Goal: Task Accomplishment & Management: Manage account settings

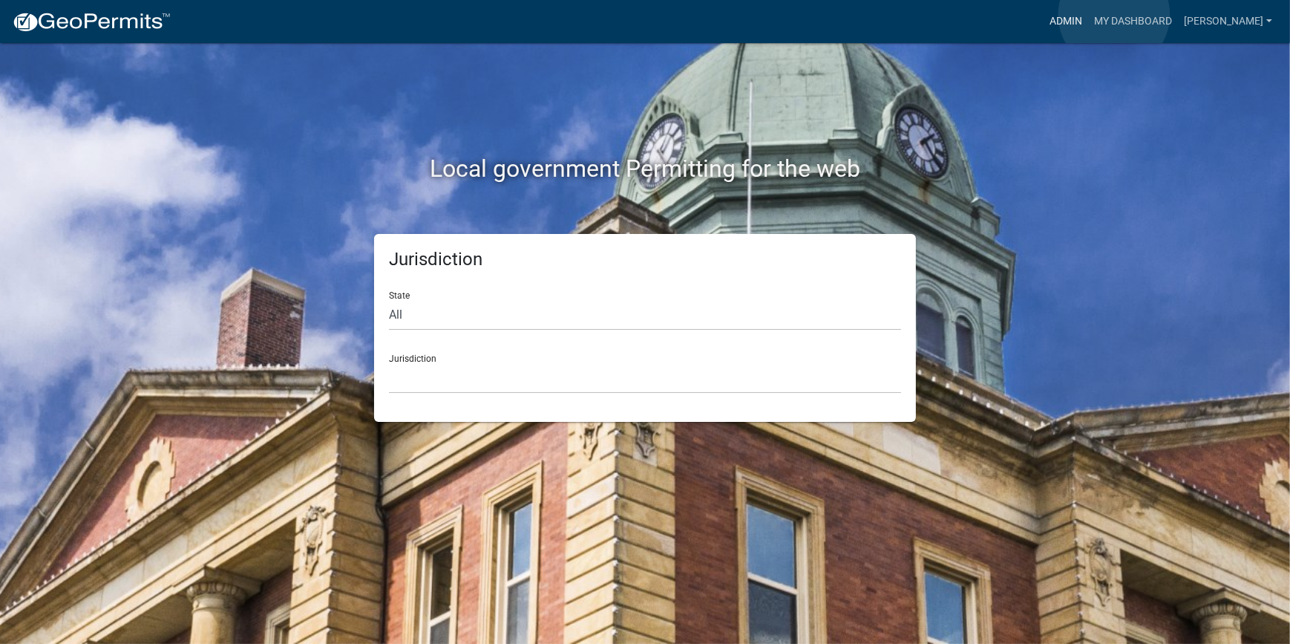
click at [1088, 15] on link "Admin" at bounding box center [1066, 21] width 45 height 28
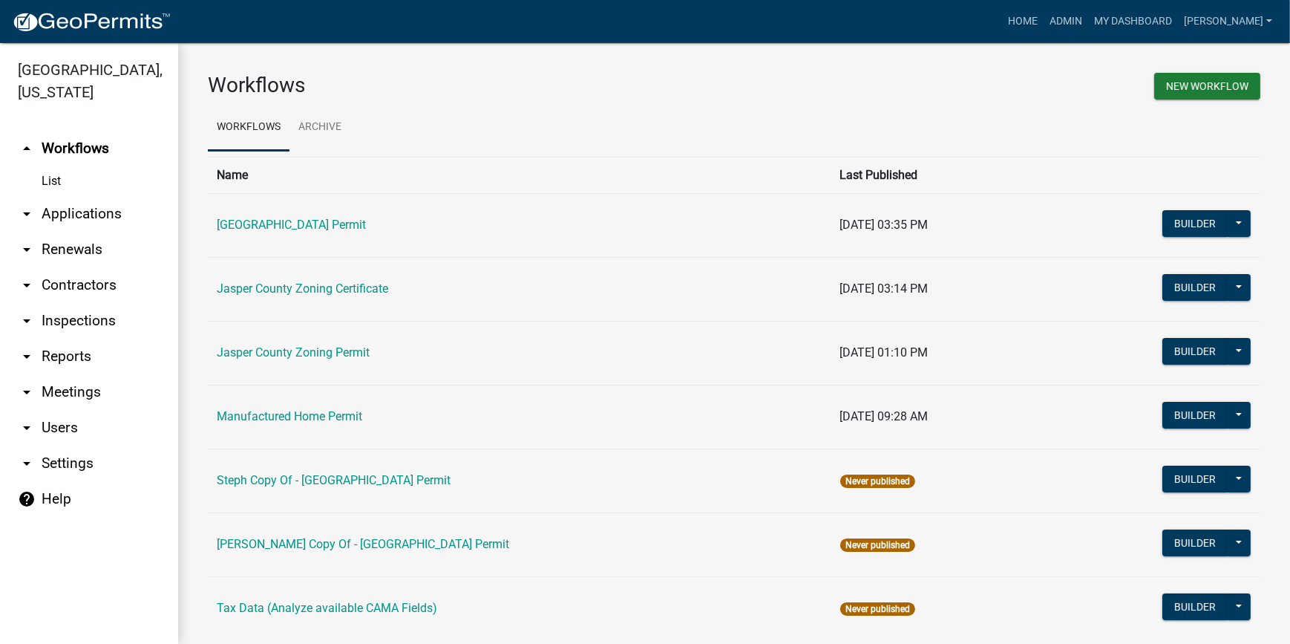
click at [76, 223] on link "arrow_drop_down Applications" at bounding box center [89, 214] width 178 height 36
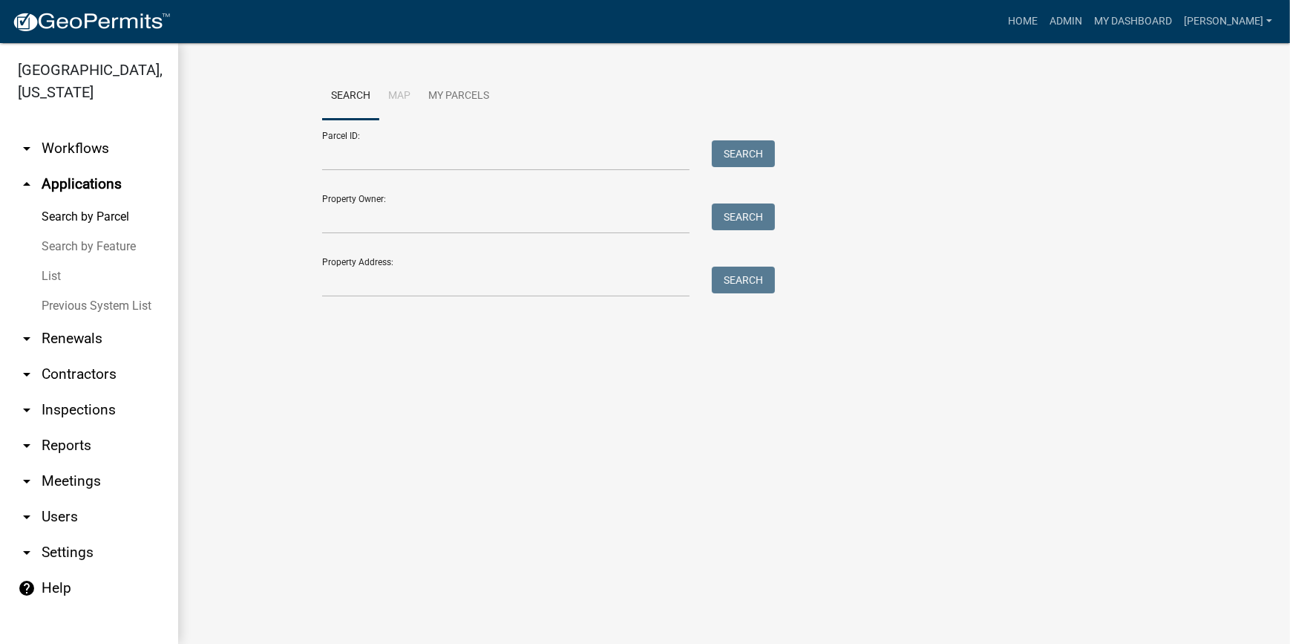
click at [59, 275] on link "List" at bounding box center [89, 276] width 178 height 30
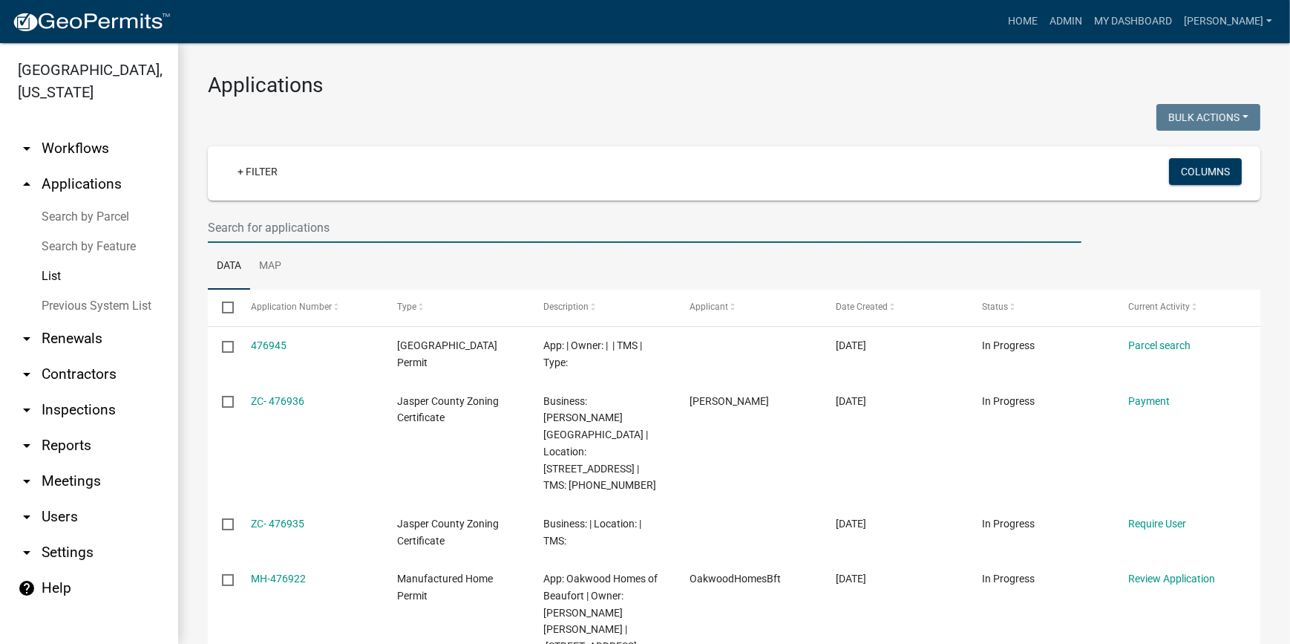
click at [242, 221] on input "text" at bounding box center [645, 227] width 874 height 30
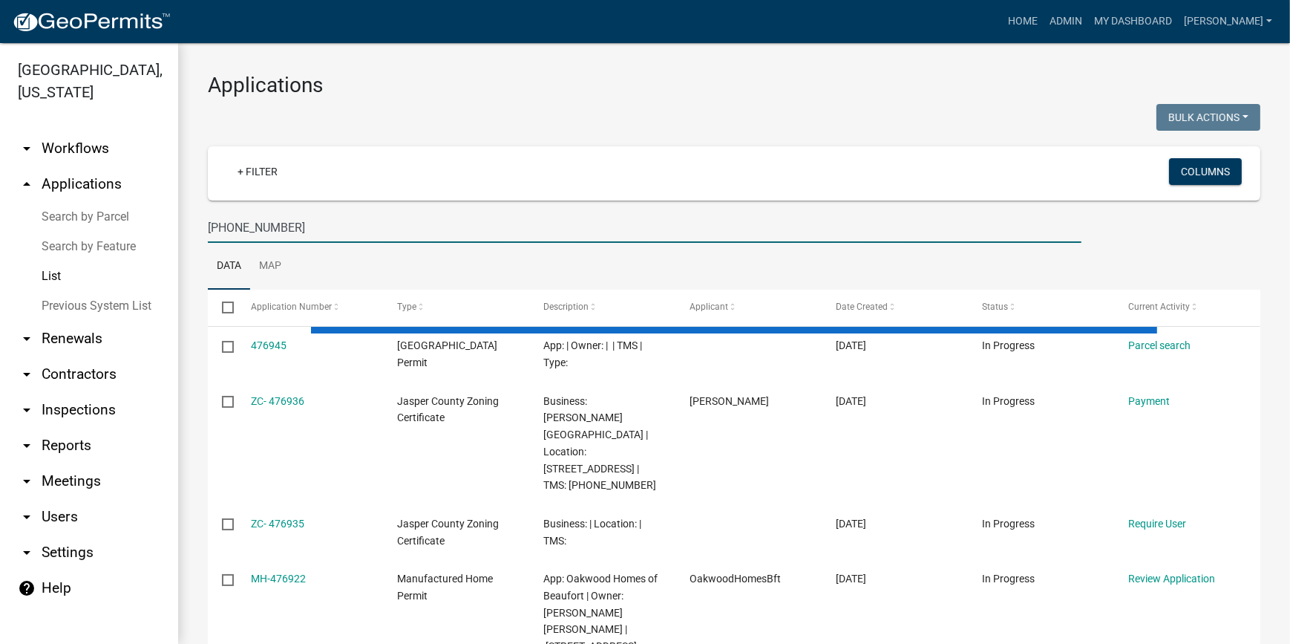
type input "[PHONE_NUMBER]"
